Goal: Navigation & Orientation: Understand site structure

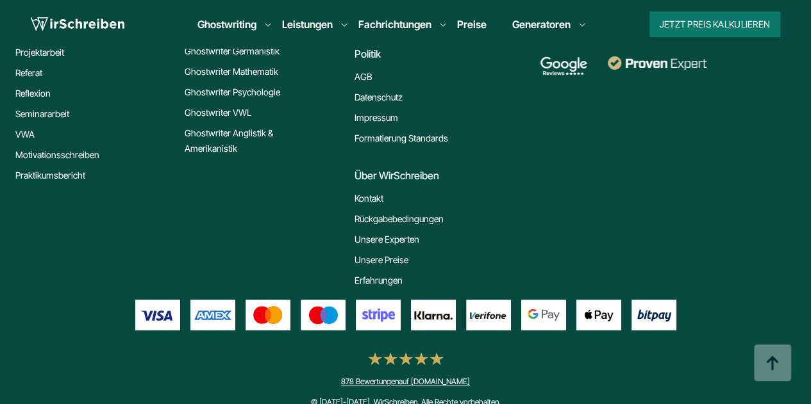
scroll to position [1913, 0]
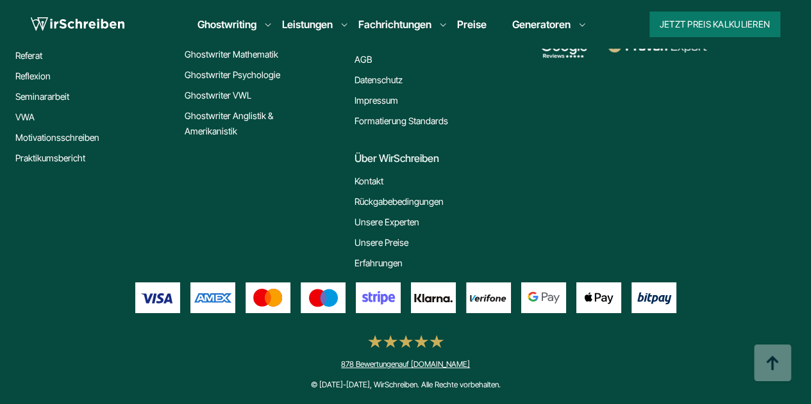
click at [386, 222] on link "Unsere Experten" at bounding box center [386, 222] width 65 height 15
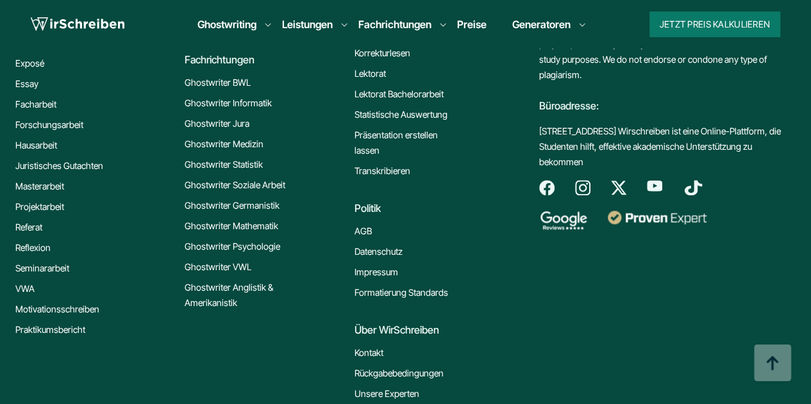
scroll to position [3269, 0]
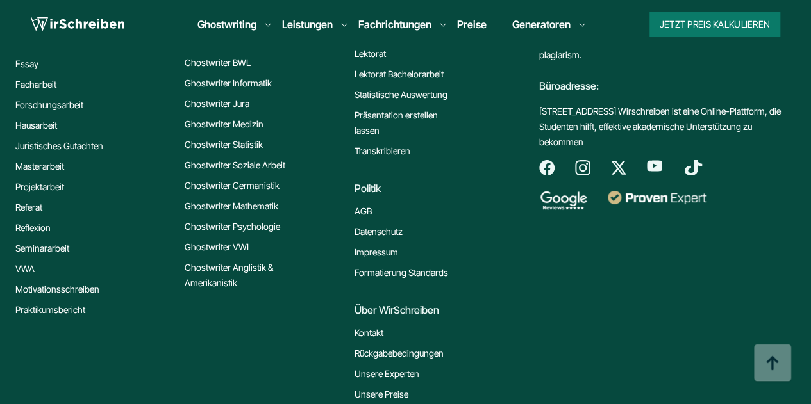
click at [558, 196] on img at bounding box center [563, 200] width 48 height 19
click at [572, 202] on img at bounding box center [563, 200] width 48 height 19
click at [548, 165] on img at bounding box center [546, 167] width 15 height 15
